Goal: Information Seeking & Learning: Learn about a topic

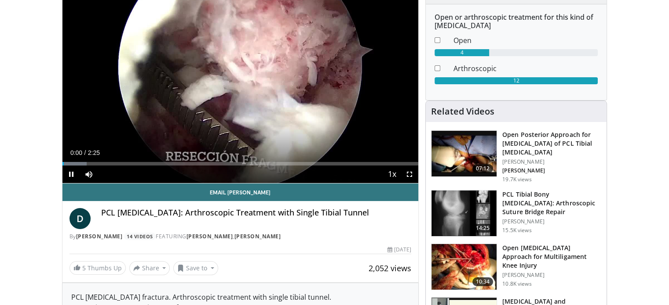
scroll to position [44, 0]
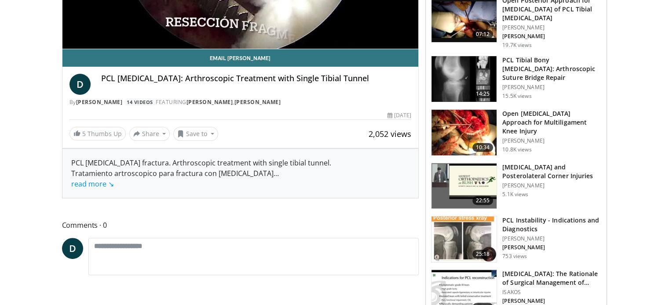
scroll to position [132, 0]
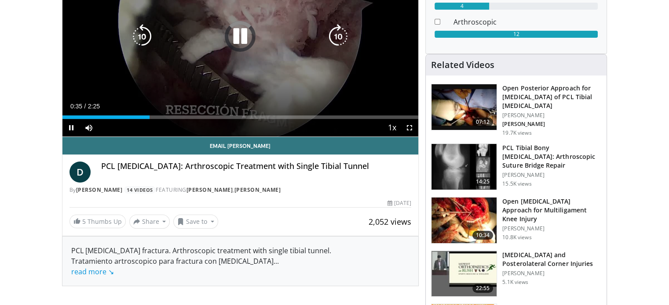
click at [262, 76] on div "10 seconds Tap to unmute" at bounding box center [240, 36] width 356 height 200
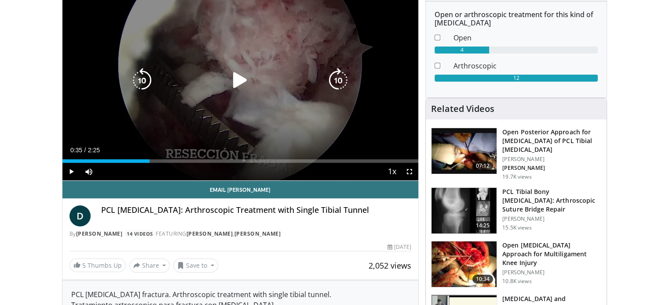
scroll to position [0, 0]
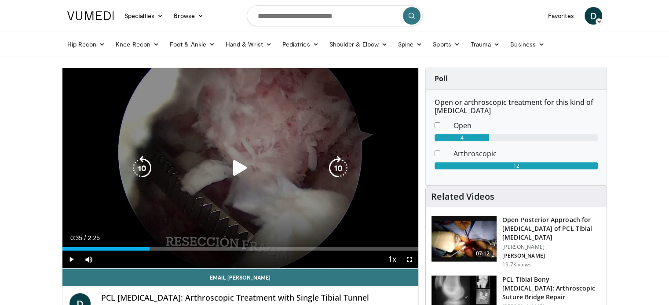
click at [237, 163] on icon "Video Player" at bounding box center [240, 168] width 25 height 25
click at [336, 169] on icon "Video Player" at bounding box center [338, 168] width 25 height 25
click at [150, 174] on icon "Video Player" at bounding box center [142, 168] width 25 height 25
click at [146, 172] on icon "Video Player" at bounding box center [142, 168] width 25 height 25
click at [330, 158] on icon "Video Player" at bounding box center [338, 168] width 25 height 25
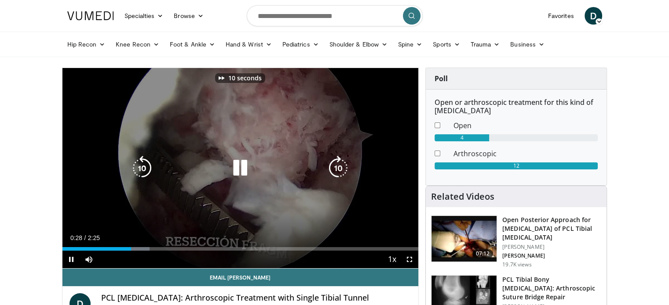
click at [331, 158] on icon "Video Player" at bounding box center [338, 168] width 25 height 25
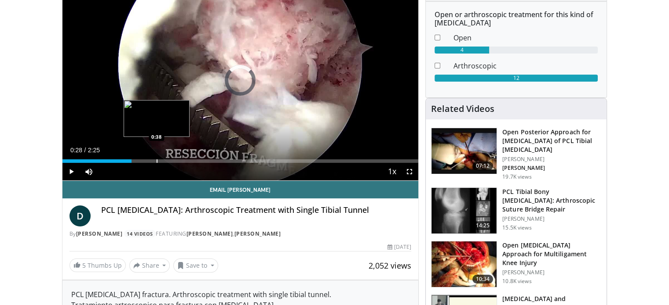
click at [156, 161] on div "Progress Bar" at bounding box center [156, 162] width 1 height 4
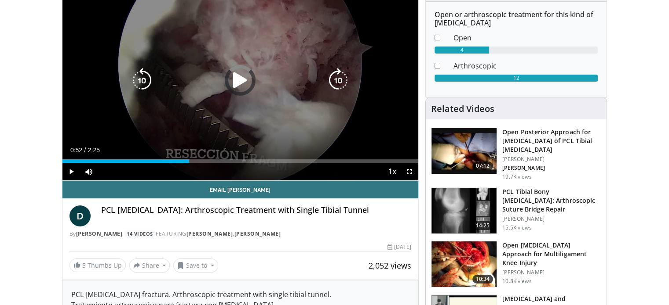
click at [189, 161] on div "Loaded : 0.00% 0:35 0:38" at bounding box center [240, 162] width 356 height 4
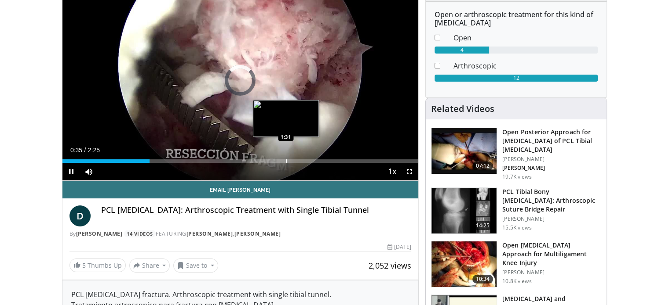
click at [286, 160] on div "Progress Bar" at bounding box center [286, 162] width 1 height 4
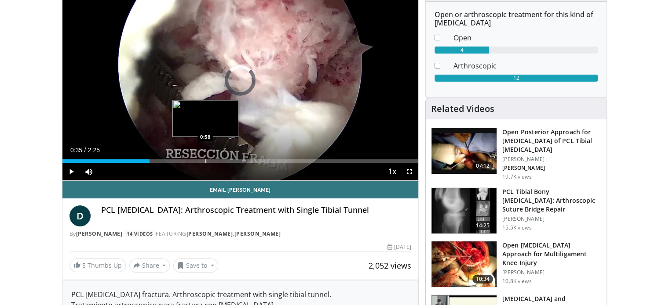
click at [205, 160] on div "Progress Bar" at bounding box center [205, 162] width 1 height 4
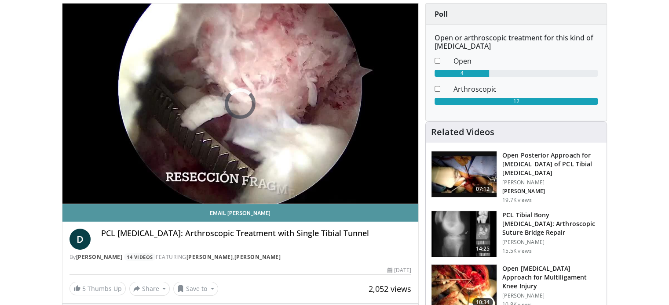
scroll to position [0, 0]
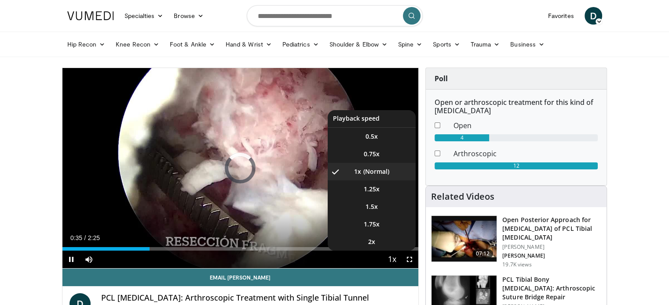
click at [384, 264] on button "Playback Rate" at bounding box center [392, 260] width 18 height 18
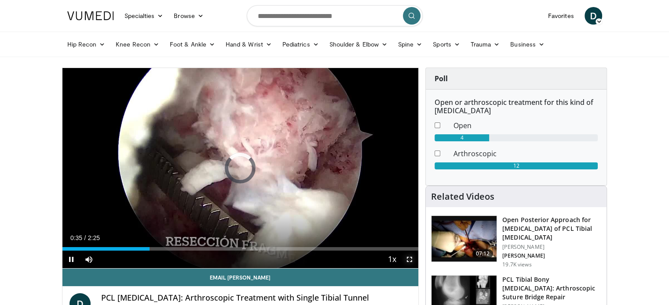
click at [413, 265] on span "Video Player" at bounding box center [409, 260] width 18 height 18
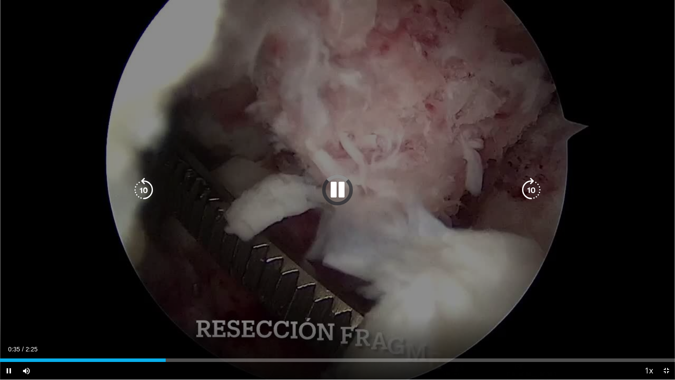
click at [527, 190] on icon "Video Player" at bounding box center [531, 190] width 25 height 25
click at [338, 194] on icon "Video Player" at bounding box center [337, 190] width 25 height 25
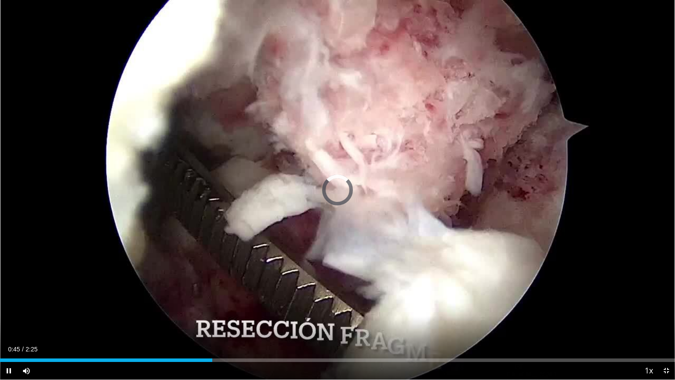
click at [179, 305] on div "Current Time 0:45 / Duration 2:25 Pause Skip Backward Skip Forward Mute Loaded …" at bounding box center [337, 371] width 675 height 18
click at [177, 305] on div "Progress Bar" at bounding box center [177, 360] width 1 height 4
click at [161, 305] on div "Progress Bar" at bounding box center [161, 360] width 1 height 4
click at [126, 305] on div "Current Time 0:35 / Duration 2:25 Pause Skip Backward Skip Forward Mute Loaded …" at bounding box center [337, 371] width 675 height 18
click at [126, 305] on div "10 seconds Tap to unmute" at bounding box center [337, 189] width 675 height 379
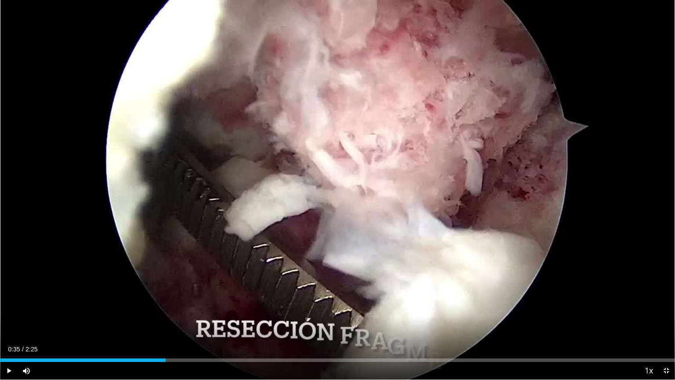
click at [126, 305] on div "Current Time 0:35 / Duration 2:25 Play Skip Backward Skip Forward Mute Loaded :…" at bounding box center [337, 371] width 675 height 18
click at [147, 305] on div "Progress Bar" at bounding box center [147, 360] width 1 height 4
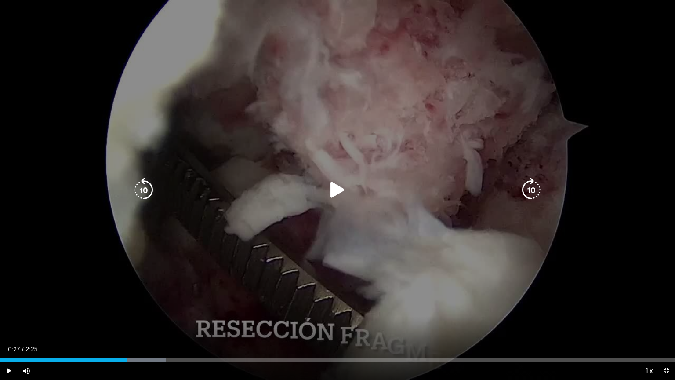
click at [330, 189] on icon "Video Player" at bounding box center [337, 190] width 25 height 25
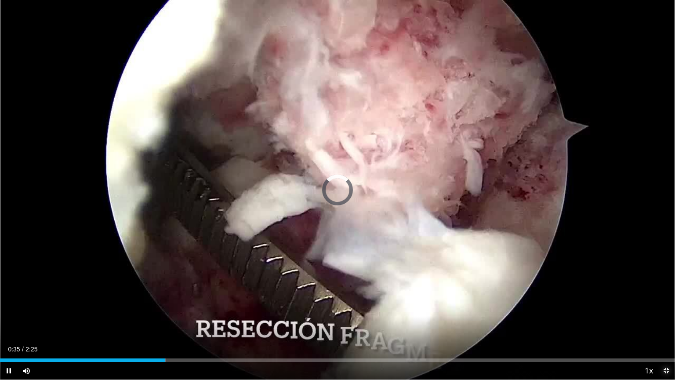
click at [668, 305] on span "Video Player" at bounding box center [667, 371] width 18 height 18
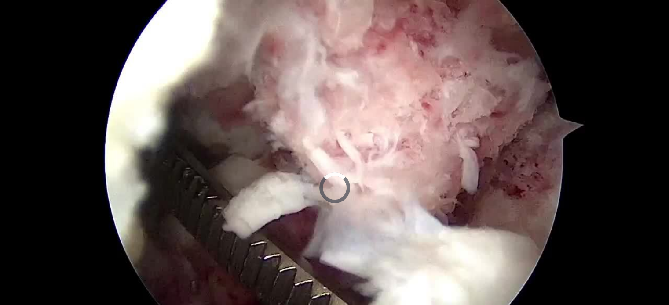
scroll to position [220, 0]
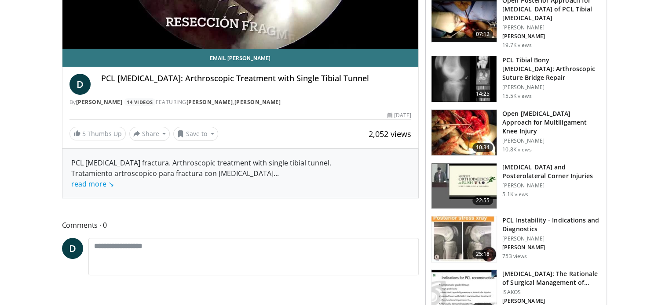
click at [90, 185] on link "read more ↘" at bounding box center [92, 184] width 43 height 10
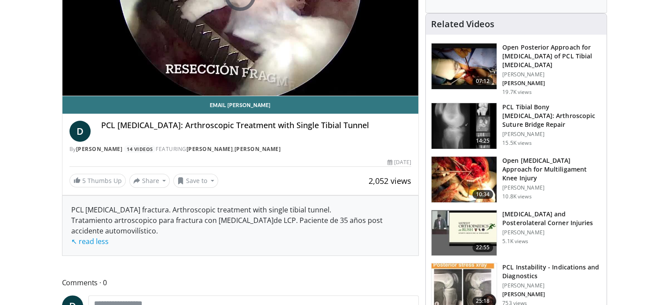
scroll to position [88, 0]
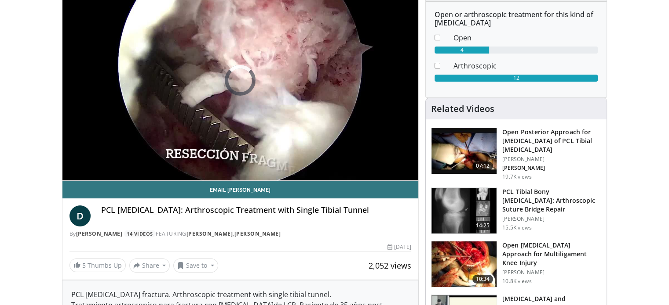
click at [550, 137] on h3 "Open Posterior Approach for [MEDICAL_DATA] of PCL Tibial [MEDICAL_DATA]" at bounding box center [551, 141] width 99 height 26
click at [522, 142] on h3 "Open Posterior Approach for [MEDICAL_DATA] of PCL Tibial [MEDICAL_DATA]" at bounding box center [551, 141] width 99 height 26
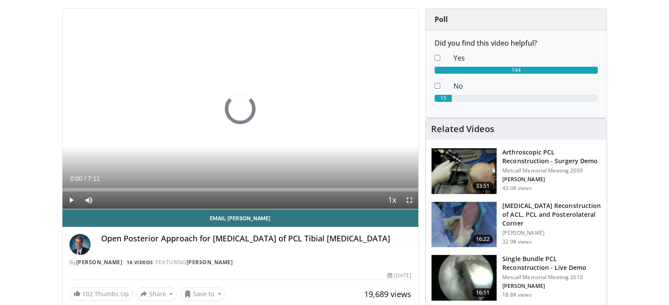
scroll to position [44, 0]
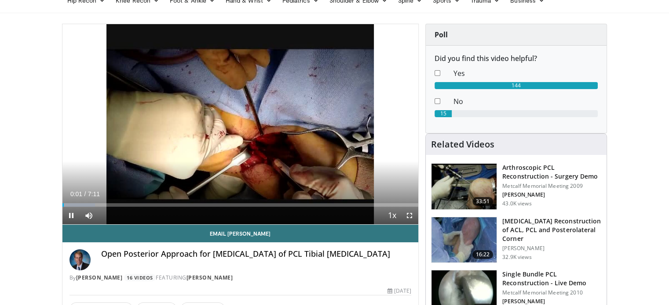
click at [149, 207] on div "Current Time 0:01 / Duration 7:11 Pause Skip Backward Skip Forward Mute Loaded …" at bounding box center [240, 216] width 356 height 18
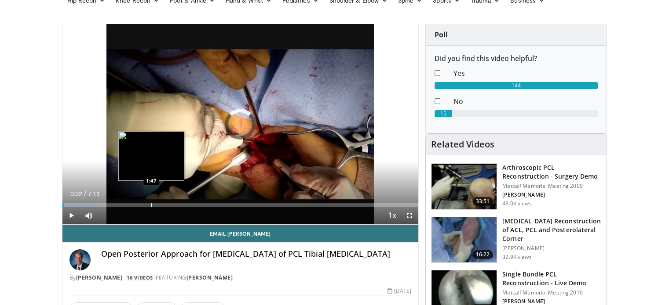
click at [151, 205] on div "Progress Bar" at bounding box center [151, 206] width 1 height 4
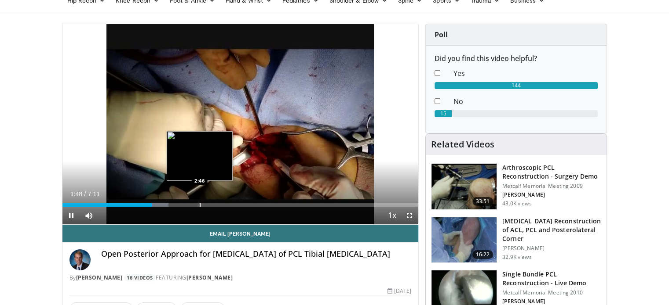
click at [200, 204] on div "Progress Bar" at bounding box center [200, 206] width 1 height 4
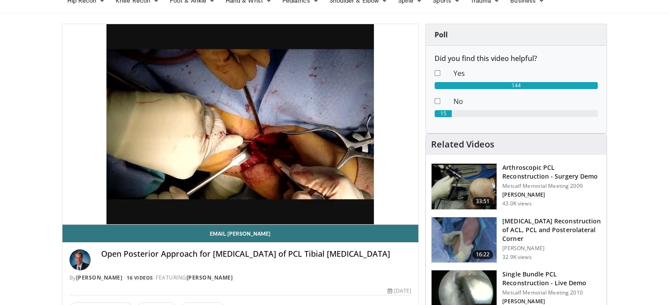
click at [252, 202] on video-js "**********" at bounding box center [240, 124] width 356 height 201
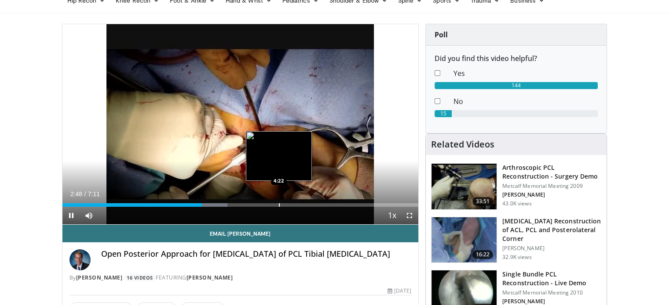
click at [278, 201] on div "Loaded : 46.35% 2:49 4:22" at bounding box center [240, 203] width 356 height 8
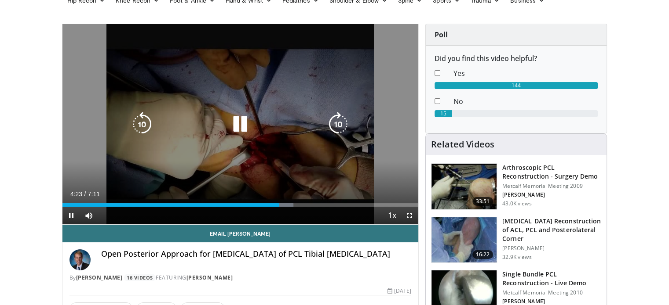
click at [303, 202] on video-js "**********" at bounding box center [240, 124] width 356 height 201
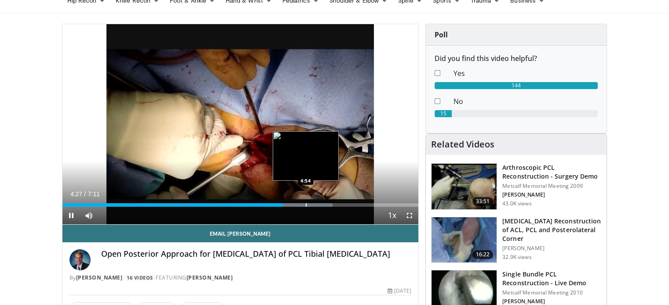
click at [306, 201] on div "Loaded : 75.85% 4:27 4:54" at bounding box center [240, 203] width 356 height 8
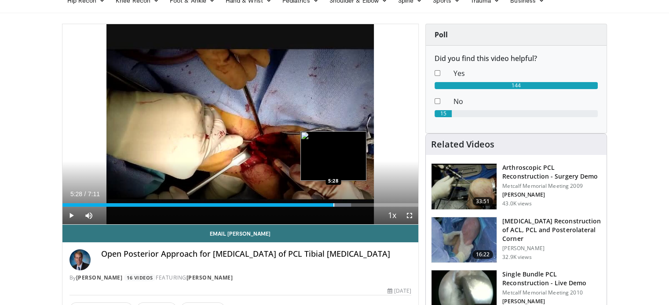
click at [333, 203] on div "Loaded : 81.11% 4:57 5:28" at bounding box center [240, 203] width 356 height 8
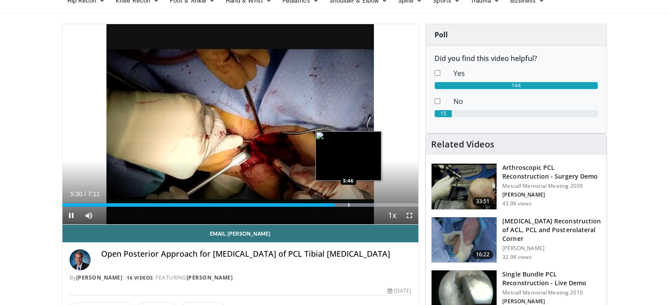
click at [348, 204] on div "Progress Bar" at bounding box center [348, 206] width 1 height 4
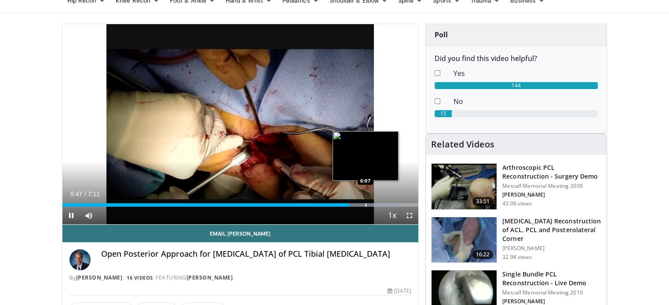
click at [366, 204] on div "Loaded : 95.02% 5:47 6:07" at bounding box center [240, 206] width 356 height 4
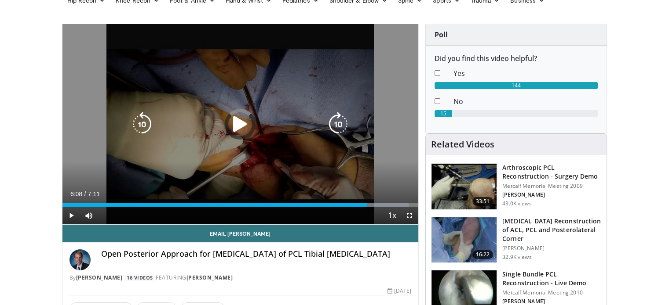
click at [379, 204] on div "Loaded : 97.32% 6:09 6:07" at bounding box center [240, 206] width 356 height 4
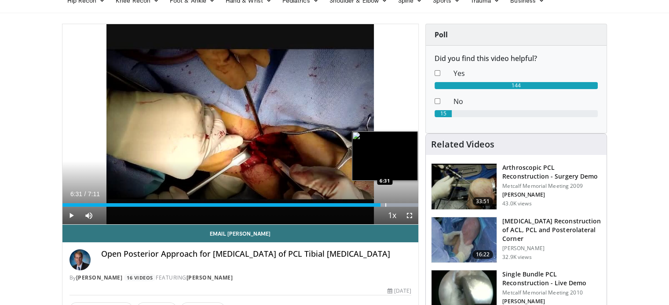
click at [385, 204] on div "Progress Bar" at bounding box center [385, 206] width 1 height 4
click at [395, 205] on div "Progress Bar" at bounding box center [395, 206] width 1 height 4
click at [404, 205] on div "Progress Bar" at bounding box center [404, 206] width 1 height 4
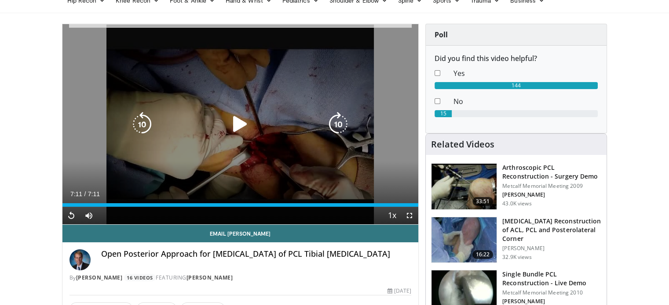
scroll to position [176, 0]
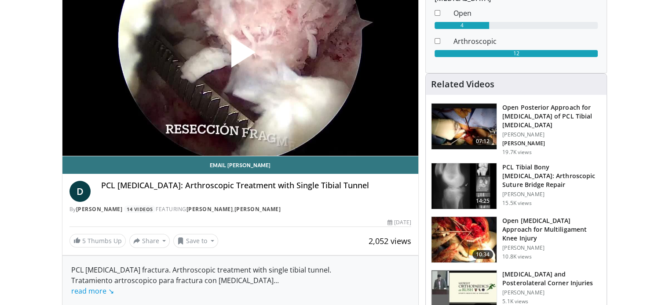
scroll to position [132, 0]
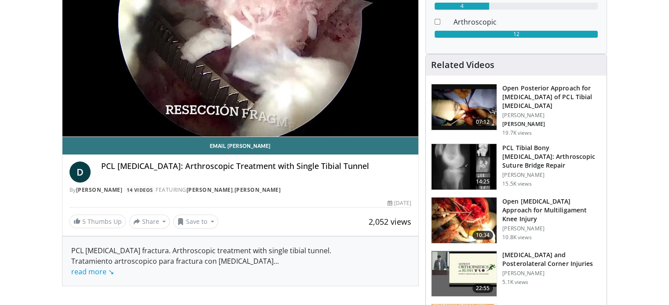
click at [548, 156] on h3 "PCL Tibial Bony [MEDICAL_DATA]: Arthroscopic Suture Bridge Repair" at bounding box center [551, 157] width 99 height 26
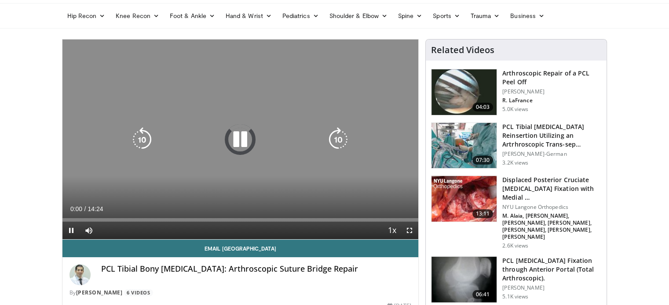
scroll to position [88, 0]
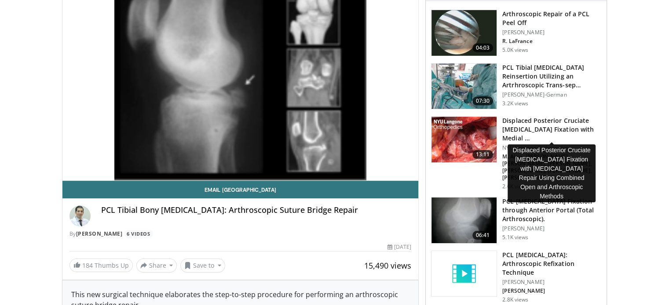
click at [550, 131] on h3 "Displaced Posterior Cruciate Avulsion Fracture Fixation with Medial …" at bounding box center [551, 129] width 99 height 26
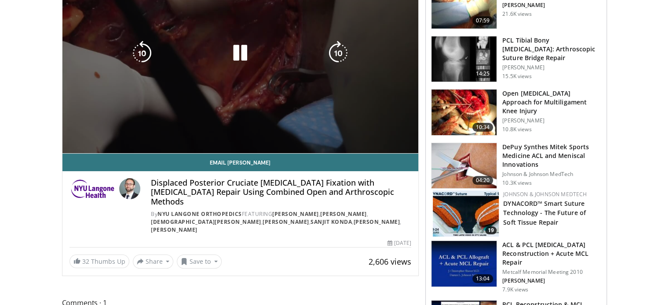
scroll to position [44, 0]
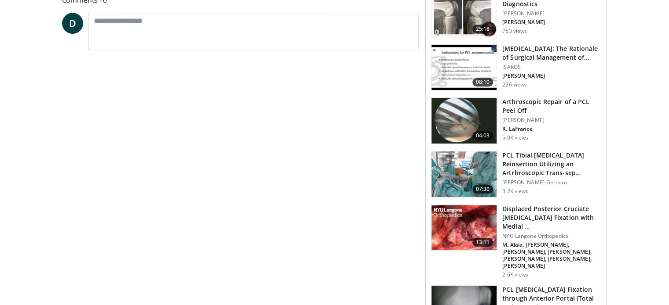
scroll to position [484, 0]
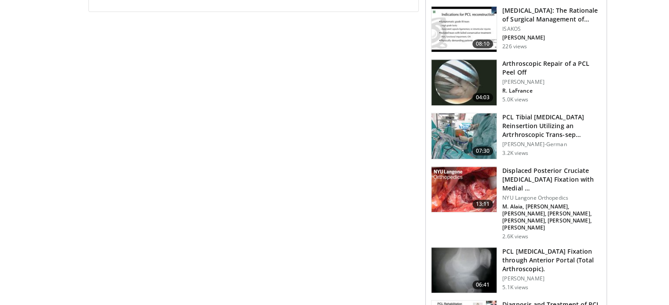
click at [570, 69] on h3 "Arthroscopic Repair of a PCL Peel Off" at bounding box center [551, 68] width 99 height 18
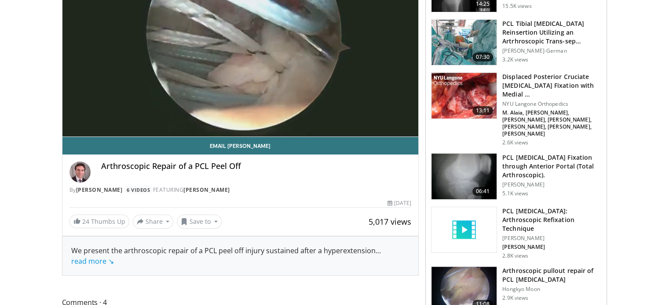
scroll to position [44, 0]
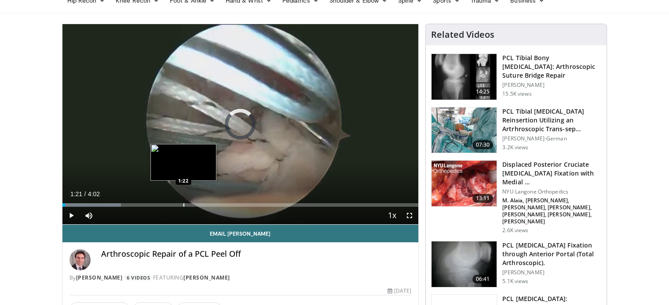
click at [182, 206] on div "Loaded : 16.47% 1:21 1:22" at bounding box center [240, 206] width 356 height 4
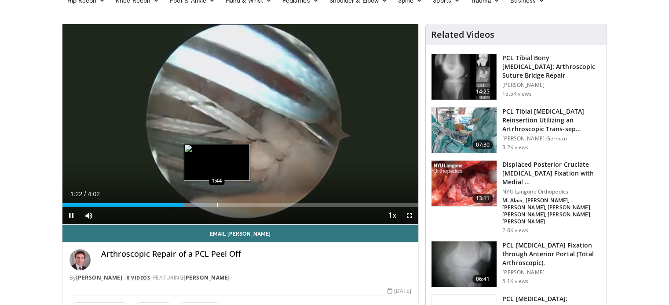
click at [216, 200] on div "Loaded : 41.21% 1:22 1:44" at bounding box center [240, 203] width 356 height 8
click at [216, 200] on div "10 seconds Tap to unmute" at bounding box center [240, 124] width 356 height 200
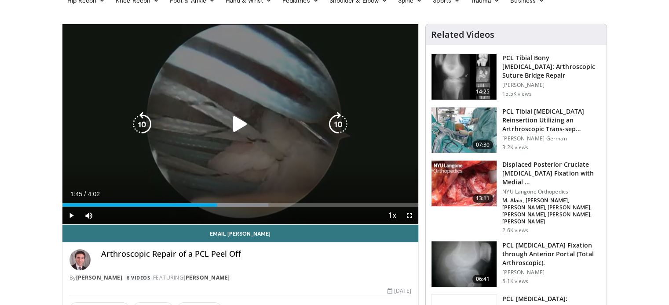
click at [243, 138] on div "10 seconds Tap to unmute" at bounding box center [240, 124] width 356 height 200
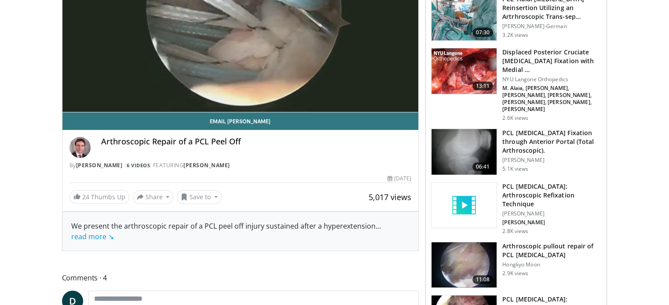
scroll to position [176, 0]
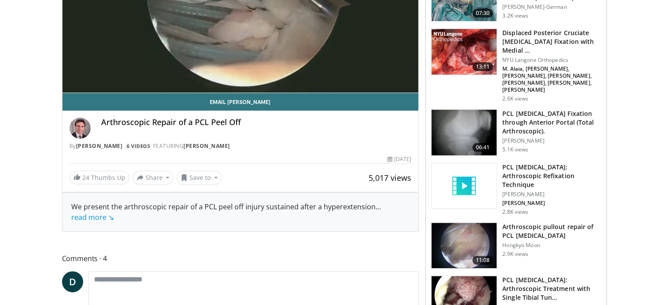
click at [542, 163] on h3 "PCL [MEDICAL_DATA]: Arthroscopic Refixation Technique" at bounding box center [551, 176] width 99 height 26
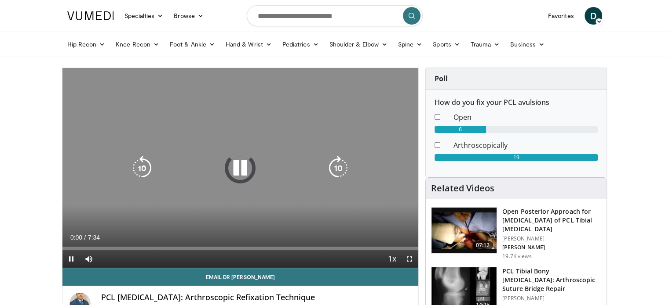
scroll to position [88, 0]
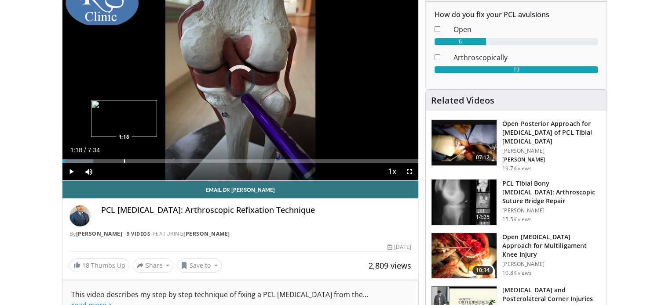
click at [124, 158] on div "Loaded : 8.71% 0:02 1:18" at bounding box center [240, 159] width 356 height 8
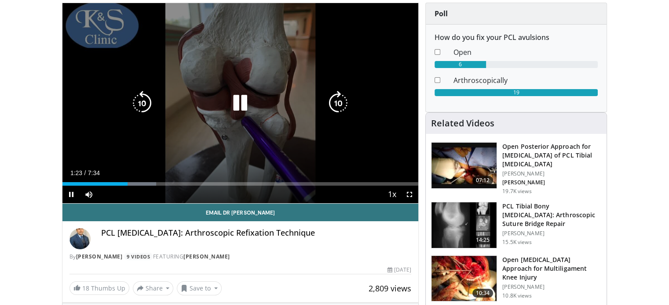
scroll to position [44, 0]
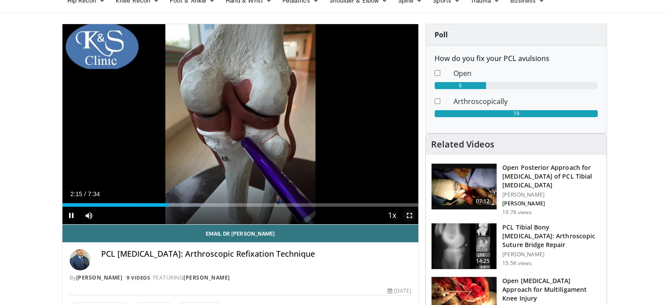
click at [407, 219] on span "Video Player" at bounding box center [409, 216] width 18 height 18
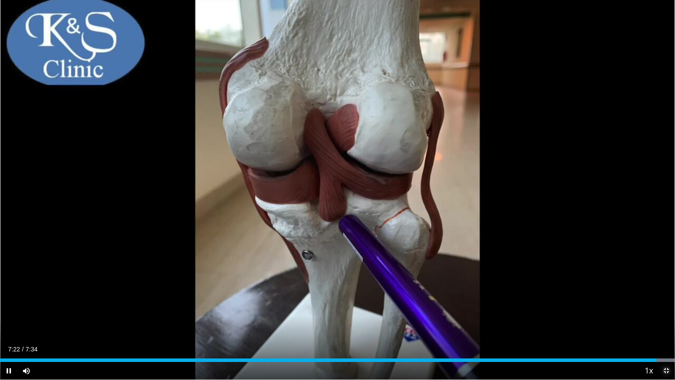
click at [659, 305] on span "Video Player" at bounding box center [667, 371] width 18 height 18
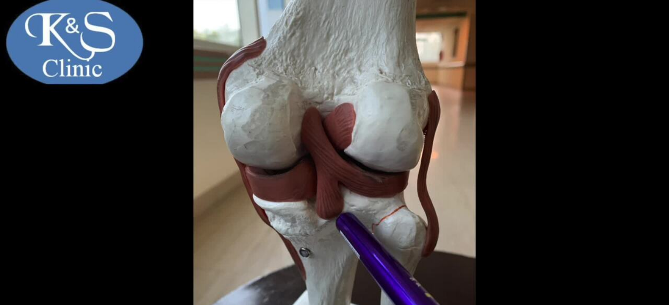
scroll to position [130, 0]
